Goal: Information Seeking & Learning: Find specific fact

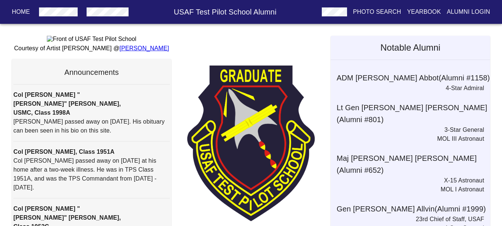
click at [33, 12] on div "Home USAF Test Pilot School Alumni Photo Search Yearbook Alumni Login" at bounding box center [251, 12] width 502 height 24
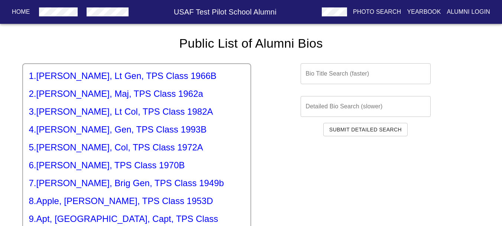
click at [330, 68] on input "text" at bounding box center [366, 73] width 130 height 21
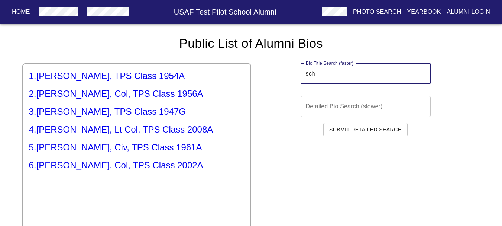
type input "sch"
click at [111, 167] on h5 "6 . [PERSON_NAME], Col, TPS Class 2002A" at bounding box center [137, 165] width 216 height 12
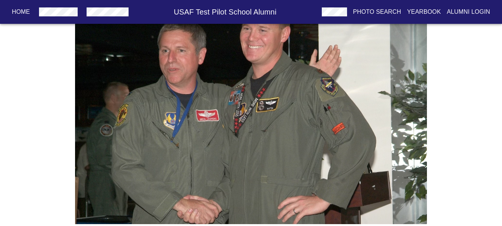
scroll to position [1512, 0]
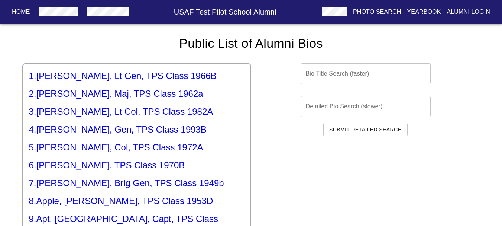
drag, startPoint x: 330, startPoint y: 84, endPoint x: 328, endPoint y: 76, distance: 8.7
click at [330, 81] on div "Bio Title Search (faster) Bio Title Search (faster) Detailed Bio Search (slower…" at bounding box center [365, 196] width 229 height 291
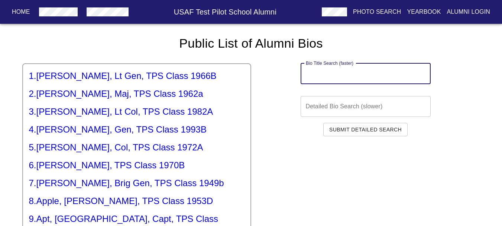
click at [328, 76] on input "text" at bounding box center [366, 73] width 130 height 21
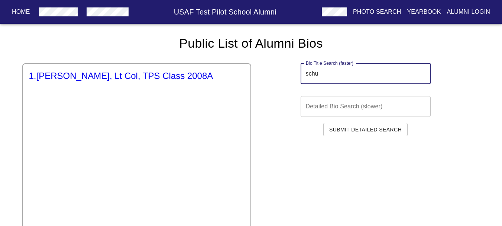
type input "schu"
click at [126, 83] on div "1 . [PERSON_NAME], Lt Col, TPS Class 2008A" at bounding box center [136, 202] width 229 height 279
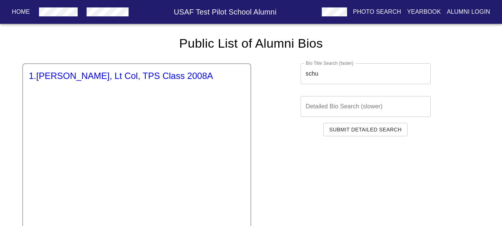
click at [131, 74] on h5 "1 . [PERSON_NAME], Lt Col, TPS Class 2008A" at bounding box center [137, 76] width 216 height 12
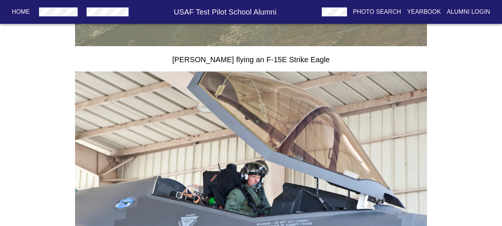
scroll to position [1245, 0]
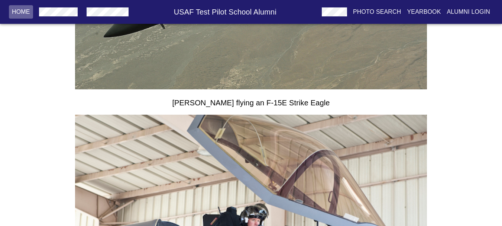
click at [19, 15] on p "Home" at bounding box center [21, 11] width 18 height 9
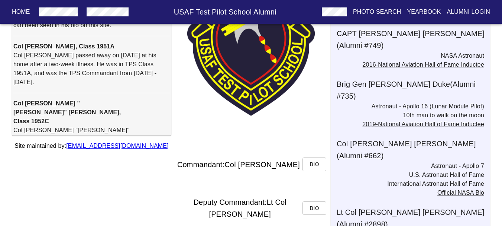
scroll to position [155, 0]
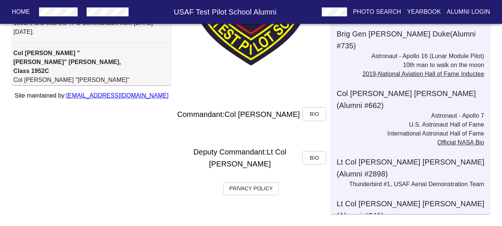
click at [265, 192] on h6 "Privacy Policy" at bounding box center [250, 188] width 43 height 8
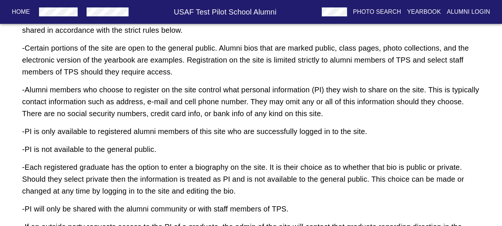
drag, startPoint x: 219, startPoint y: 89, endPoint x: 218, endPoint y: 106, distance: 16.4
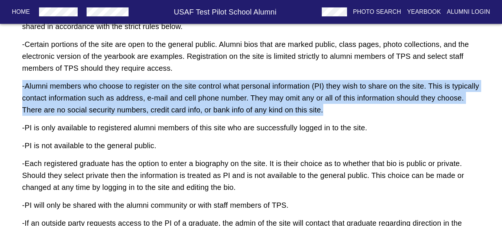
drag, startPoint x: 14, startPoint y: 84, endPoint x: 373, endPoint y: 107, distance: 359.8
click at [373, 107] on div "USAF TPS Alumni Site Privacy Policy - This is a not-for-profit site. It was bui…" at bounding box center [251, 122] width 476 height 307
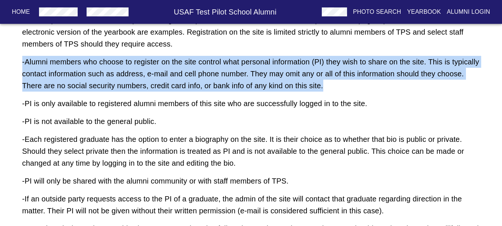
scroll to position [104, 0]
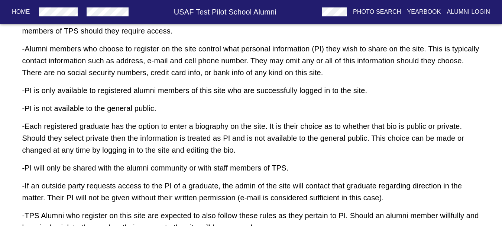
click at [193, 106] on div "- PI is not available to the general public." at bounding box center [251, 111] width 458 height 18
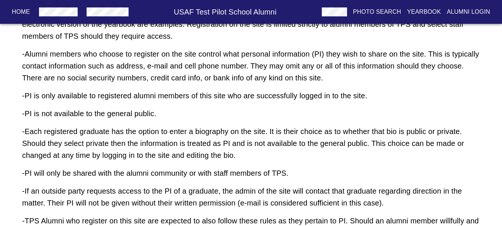
scroll to position [117, 0]
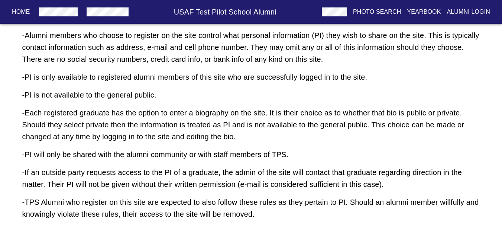
drag, startPoint x: 229, startPoint y: 78, endPoint x: 231, endPoint y: 122, distance: 43.1
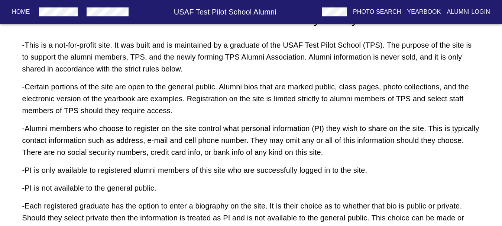
scroll to position [37, 0]
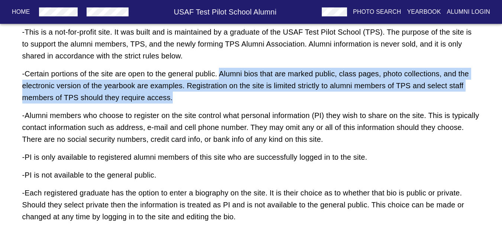
drag, startPoint x: 223, startPoint y: 73, endPoint x: 311, endPoint y: 96, distance: 90.7
click at [311, 96] on p "- Certain portions of the site are open to the general public. Alumni bios that…" at bounding box center [251, 86] width 458 height 36
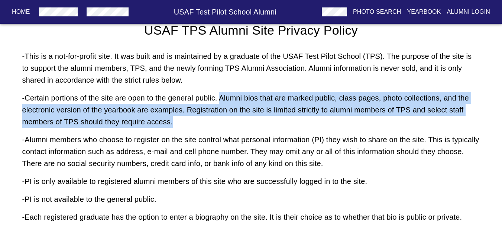
scroll to position [0, 0]
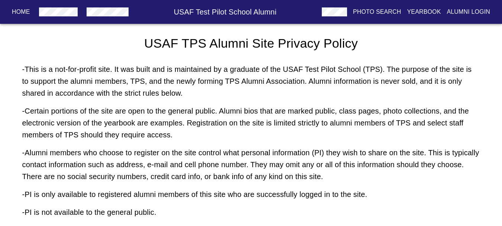
click at [224, 104] on div "- This is a not-for-profit site. It was built and is maintained by a graduate o…" at bounding box center [251, 84] width 458 height 42
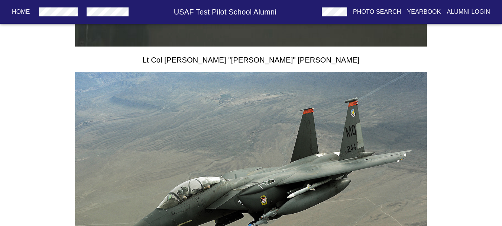
scroll to position [1041, 0]
